Goal: Find specific page/section: Find specific page/section

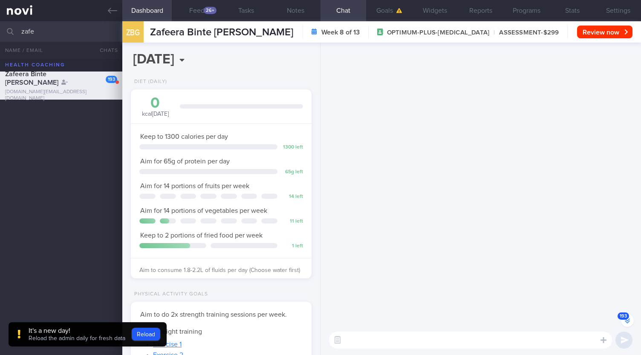
select select "8"
click at [0, 34] on input "zafe" at bounding box center [320, 31] width 641 height 20
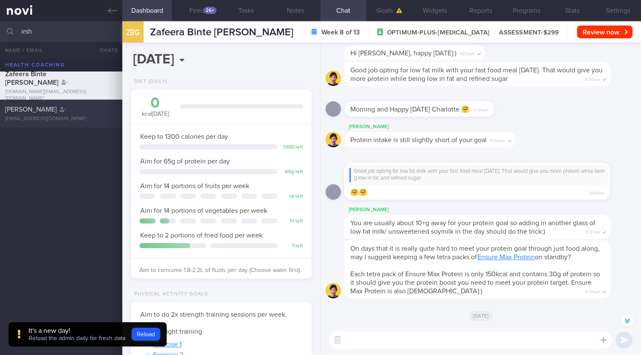
type input "irsh"
click at [66, 117] on div "[EMAIL_ADDRESS][DOMAIN_NAME]" at bounding box center [61, 119] width 112 height 6
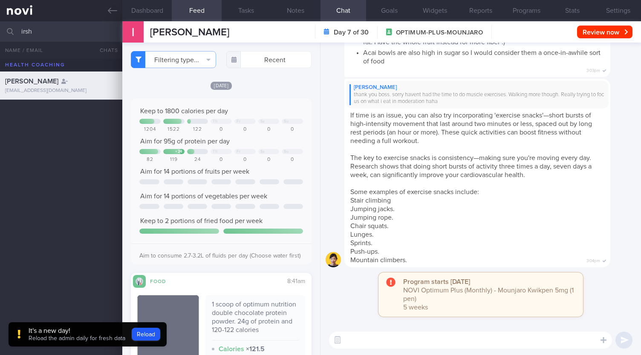
scroll to position [170, 0]
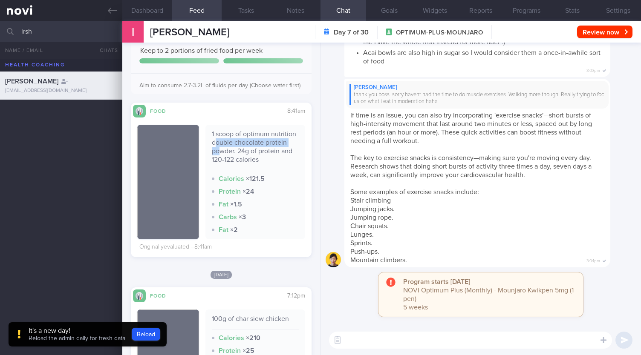
drag, startPoint x: 239, startPoint y: 148, endPoint x: 239, endPoint y: 161, distance: 13.6
click at [239, 161] on div "1 scoop of optimum nutrition double chocolate protein powder. 24g of protein an…" at bounding box center [255, 150] width 87 height 40
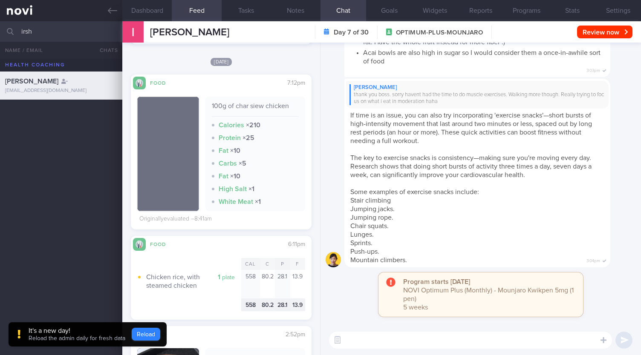
drag, startPoint x: 145, startPoint y: 330, endPoint x: 193, endPoint y: 309, distance: 53.0
click at [145, 330] on button "Reload" at bounding box center [146, 334] width 29 height 13
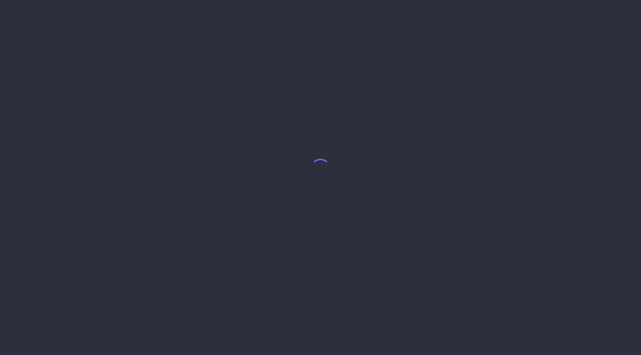
select select "9"
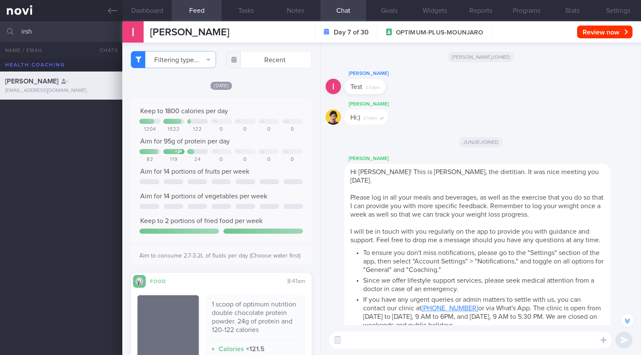
scroll to position [-7361, 0]
